Goal: Transaction & Acquisition: Purchase product/service

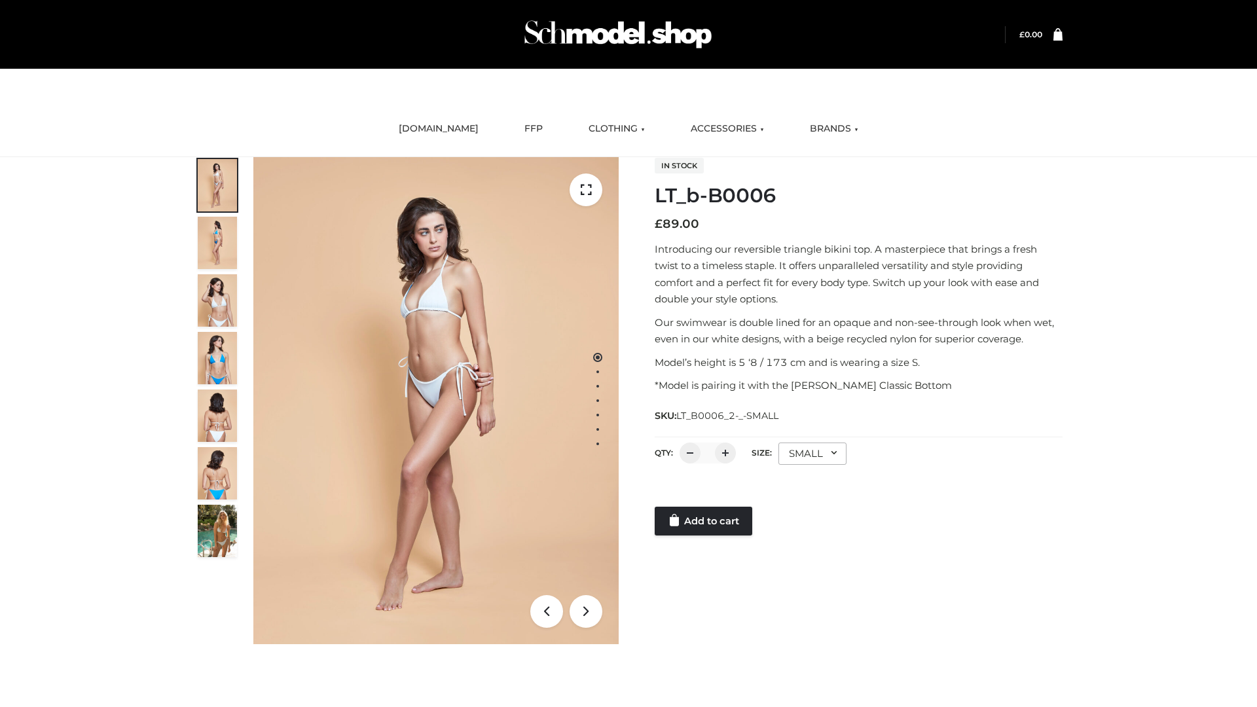
click at [705, 521] on link "Add to cart" at bounding box center [704, 521] width 98 height 29
